Goal: Use online tool/utility

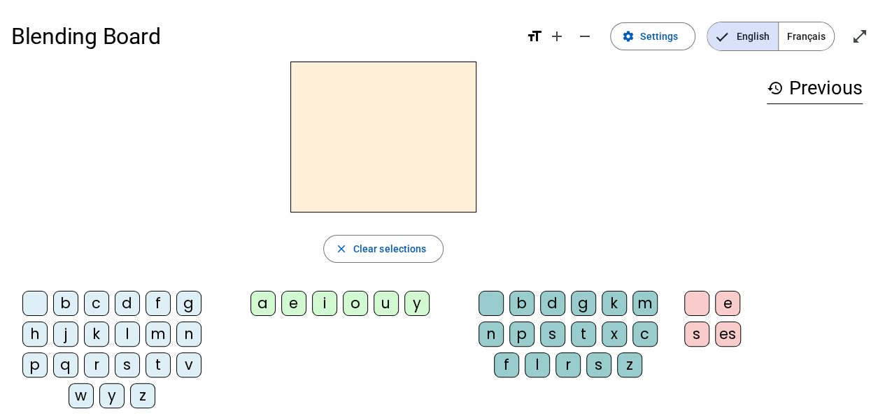
click at [94, 304] on div "c" at bounding box center [96, 303] width 25 height 25
click at [132, 338] on div "l" at bounding box center [127, 334] width 25 height 25
click at [129, 299] on div "d" at bounding box center [127, 303] width 25 height 25
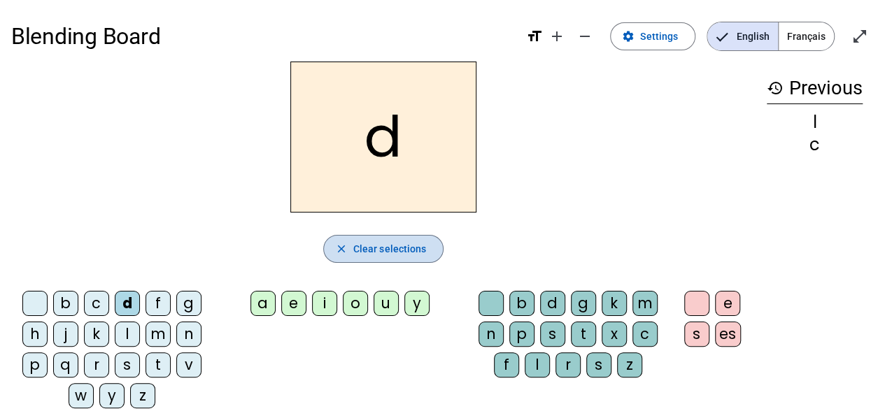
click at [381, 247] on span "Clear selections" at bounding box center [389, 249] width 73 height 17
